Goal: Find specific fact: Locate a discrete piece of known information

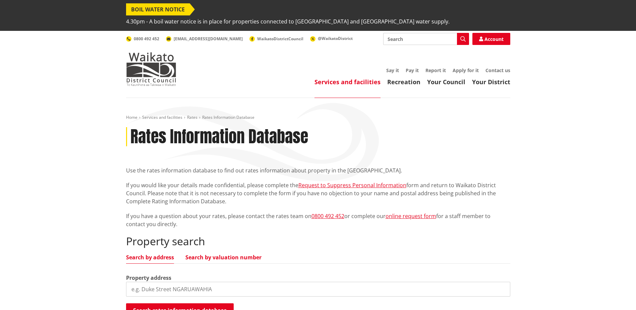
click at [230, 255] on link "Search by valuation number" at bounding box center [223, 257] width 76 height 5
click at [218, 282] on input "search" at bounding box center [318, 289] width 384 height 15
type input "03761/075.24"
click at [208, 303] on button "Search rates information database" at bounding box center [180, 310] width 108 height 14
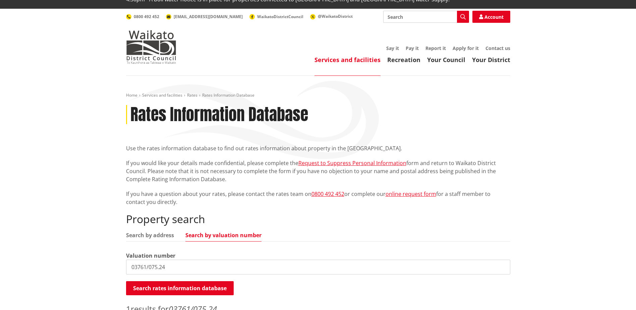
scroll to position [67, 0]
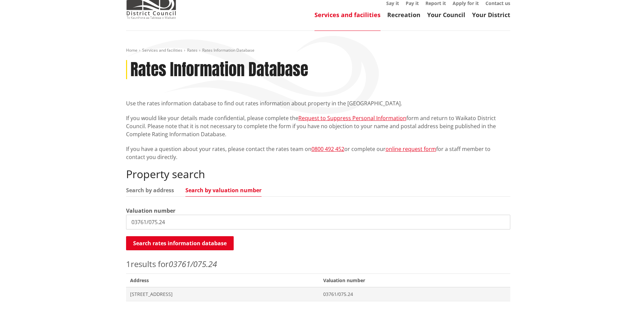
drag, startPoint x: 171, startPoint y: 206, endPoint x: 92, endPoint y: 207, distance: 79.2
click at [92, 207] on div "Home Services and facilities Rates Rates Information Database Rates Information…" at bounding box center [318, 183] width 636 height 304
click at [170, 291] on span "[STREET_ADDRESS]" at bounding box center [222, 294] width 185 height 7
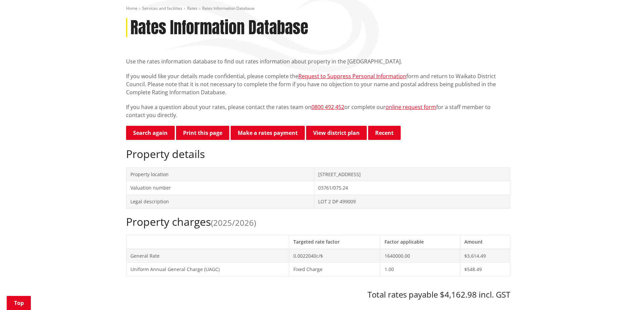
scroll to position [101, 0]
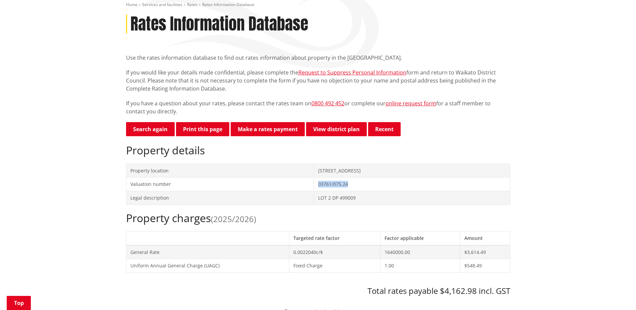
drag, startPoint x: 331, startPoint y: 183, endPoint x: 298, endPoint y: 181, distance: 32.9
click at [314, 181] on td "03761/075.24" at bounding box center [412, 184] width 196 height 14
copy td "03761/075.24"
